Goal: Find specific page/section: Find specific page/section

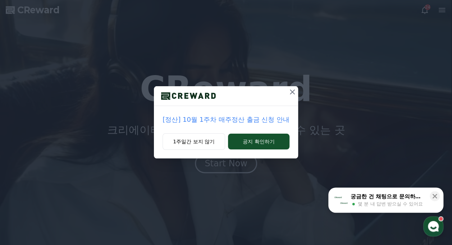
click at [291, 94] on icon at bounding box center [292, 92] width 5 height 5
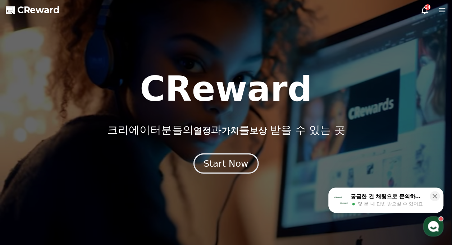
click at [234, 161] on div "Start Now" at bounding box center [226, 164] width 45 height 12
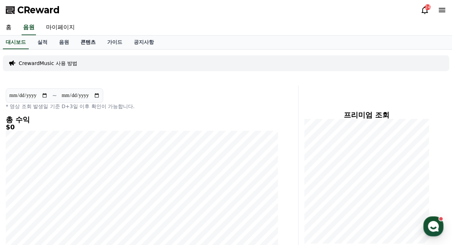
click at [93, 42] on link "콘텐츠" at bounding box center [88, 43] width 27 height 14
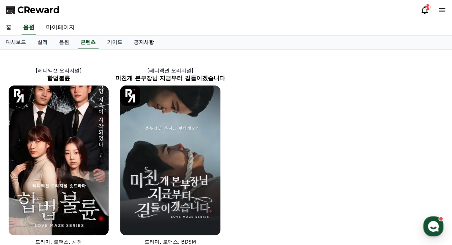
click at [140, 40] on link "공지사항" at bounding box center [144, 43] width 32 height 14
